Goal: Task Accomplishment & Management: Use online tool/utility

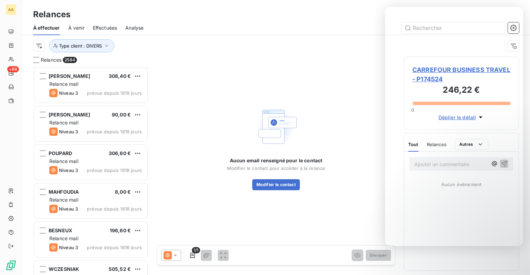
scroll to position [202, 110]
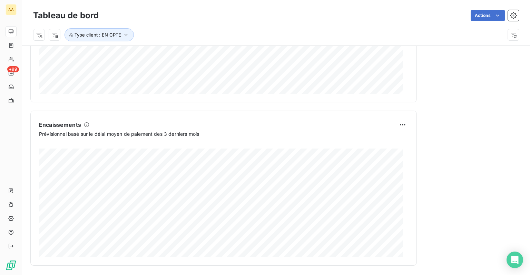
scroll to position [396, 0]
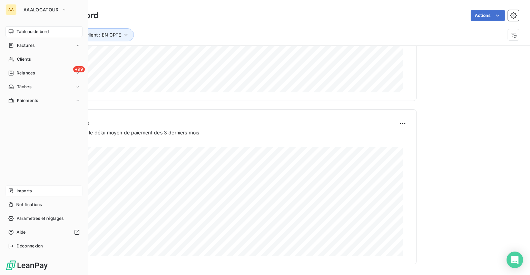
drag, startPoint x: 10, startPoint y: 188, endPoint x: 28, endPoint y: 190, distance: 17.5
click at [28, 190] on span "Imports" at bounding box center [24, 191] width 15 height 6
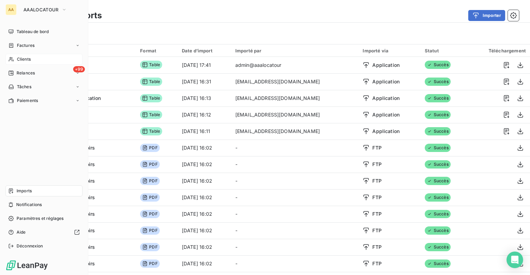
click at [25, 57] on span "Clients" at bounding box center [24, 59] width 14 height 6
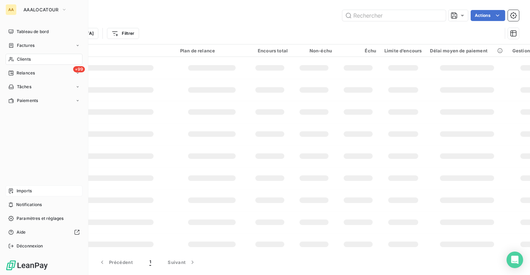
click at [29, 188] on span "Imports" at bounding box center [24, 191] width 15 height 6
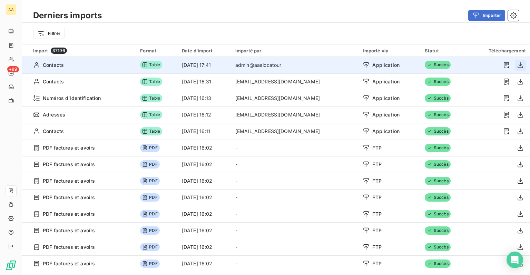
click at [516, 66] on icon "button" at bounding box center [519, 65] width 7 height 7
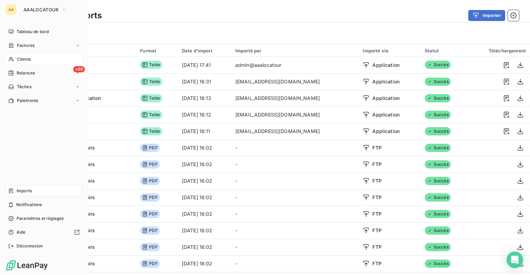
click at [10, 54] on div "Clients" at bounding box center [44, 59] width 77 height 11
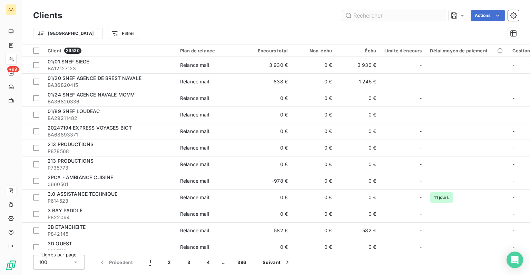
click at [388, 14] on input "text" at bounding box center [393, 15] width 103 height 11
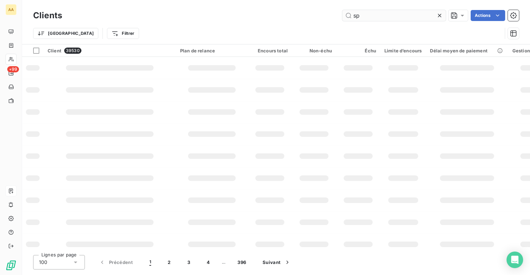
type input "s"
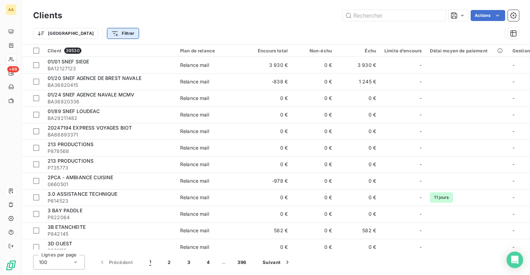
click at [97, 35] on html "AA +99 Clients Actions Trier Filtrer Client 39530 Plan de relance Encours total…" at bounding box center [265, 137] width 530 height 275
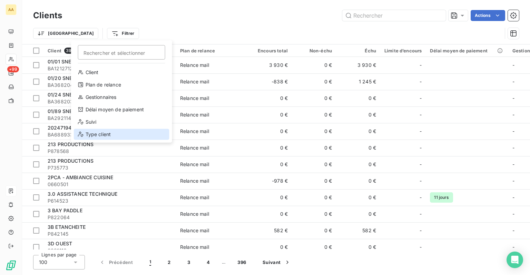
click at [97, 138] on div "Type client" at bounding box center [122, 134] width 96 height 11
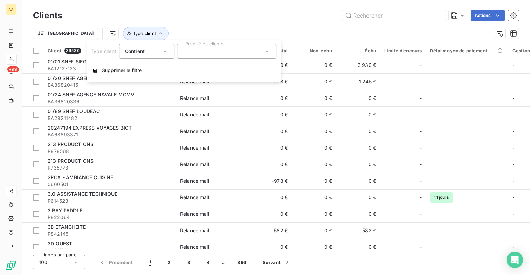
click at [199, 53] on div at bounding box center [226, 51] width 99 height 14
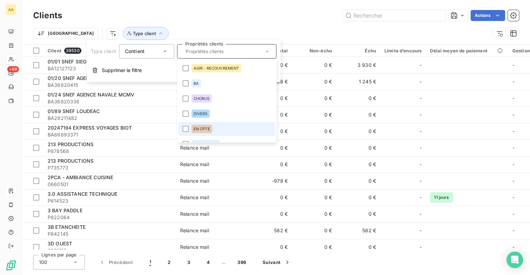
click at [203, 132] on div "EN CPTE" at bounding box center [201, 129] width 21 height 8
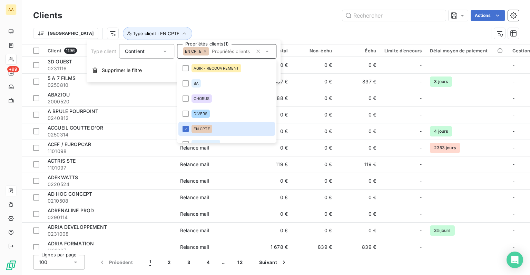
click at [277, 7] on div "Clients Actions [GEOGRAPHIC_DATA] Type client : EN CPTE" at bounding box center [276, 22] width 508 height 44
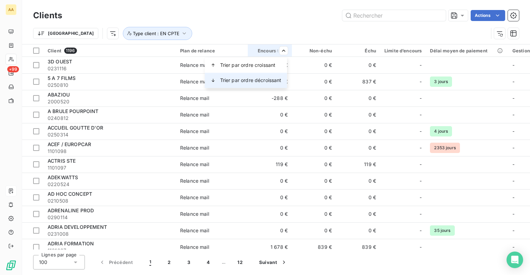
click at [263, 80] on span "Trier par ordre décroissant" at bounding box center [250, 80] width 61 height 7
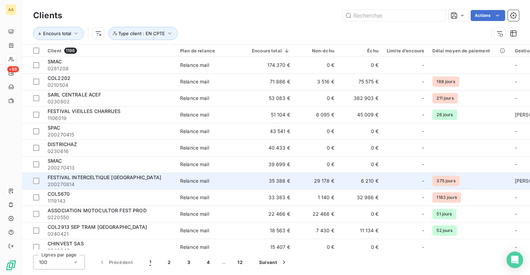
click at [256, 179] on td "35 388 €" at bounding box center [271, 181] width 47 height 17
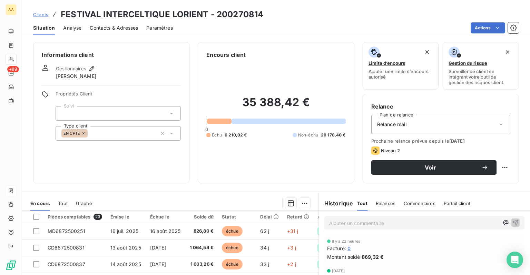
click at [120, 26] on span "Contacts & Adresses" at bounding box center [114, 27] width 48 height 7
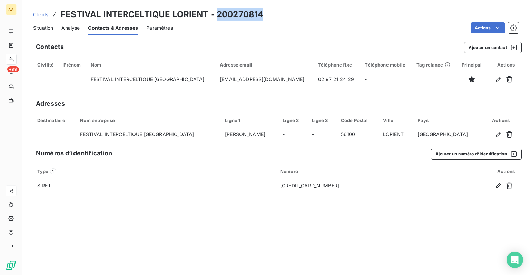
drag, startPoint x: 215, startPoint y: 13, endPoint x: 261, endPoint y: 16, distance: 46.3
click at [261, 16] on div "Clients FESTIVAL INTERCELTIQUE LORIENT - 200270814" at bounding box center [276, 14] width 508 height 12
copy h3 "200270814"
click at [40, 15] on span "Clients" at bounding box center [40, 15] width 15 height 6
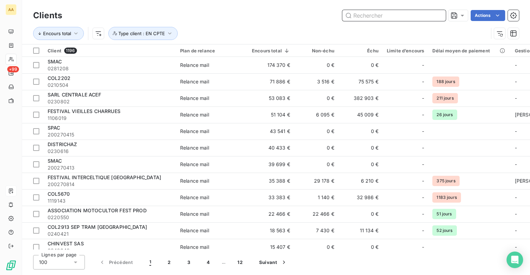
click at [396, 21] on input "text" at bounding box center [393, 15] width 103 height 11
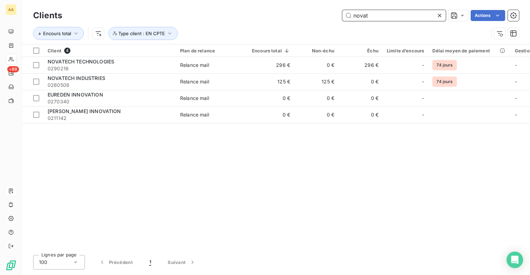
type input "novat"
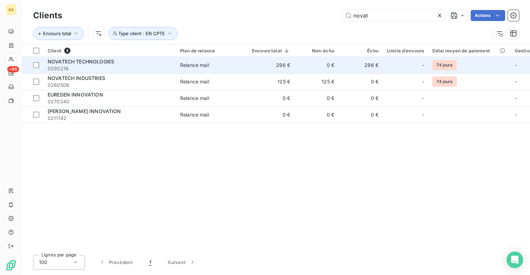
click at [88, 66] on span "0290216" at bounding box center [110, 68] width 124 height 7
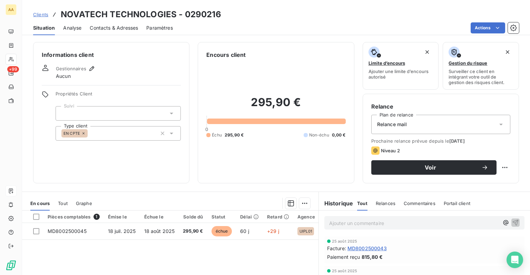
click at [97, 26] on span "Contacts & Adresses" at bounding box center [114, 27] width 48 height 7
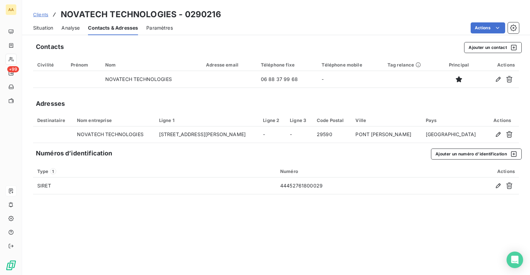
click at [41, 14] on span "Clients" at bounding box center [40, 15] width 15 height 6
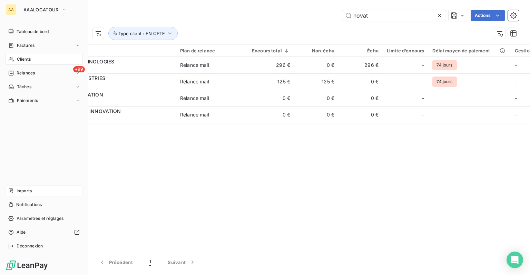
click at [25, 193] on span "Imports" at bounding box center [24, 191] width 15 height 6
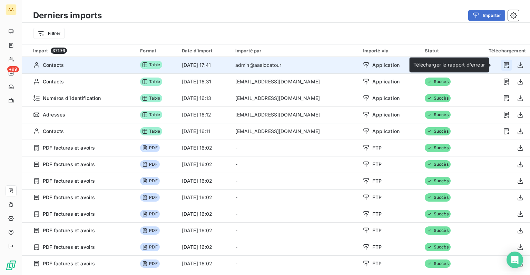
click at [503, 67] on icon "button" at bounding box center [506, 65] width 7 height 7
